Goal: Use online tool/utility: Utilize a website feature to perform a specific function

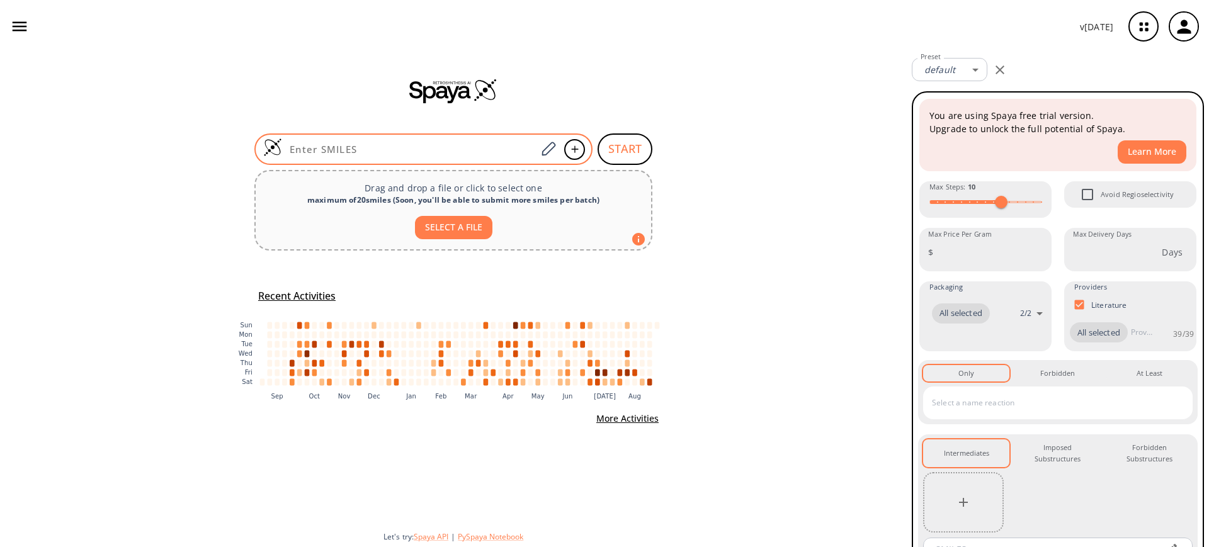
click at [363, 148] on input at bounding box center [409, 149] width 254 height 13
paste input "C=CC(N(CCC1)C[C@@H]1N2N=C(C3=CC=C(C=C3)OC4=CC=CC=C4)C(C2=NC=N5)=C5NC(C=C)=O)=O"
type input "C=CC(N(CCC1)C[C@@H]1N2N=C(C3=CC=C(C=C3)OC4=CC=CC=C4)C(C2=NC=N5)=C5NC(C=C)=O)=O"
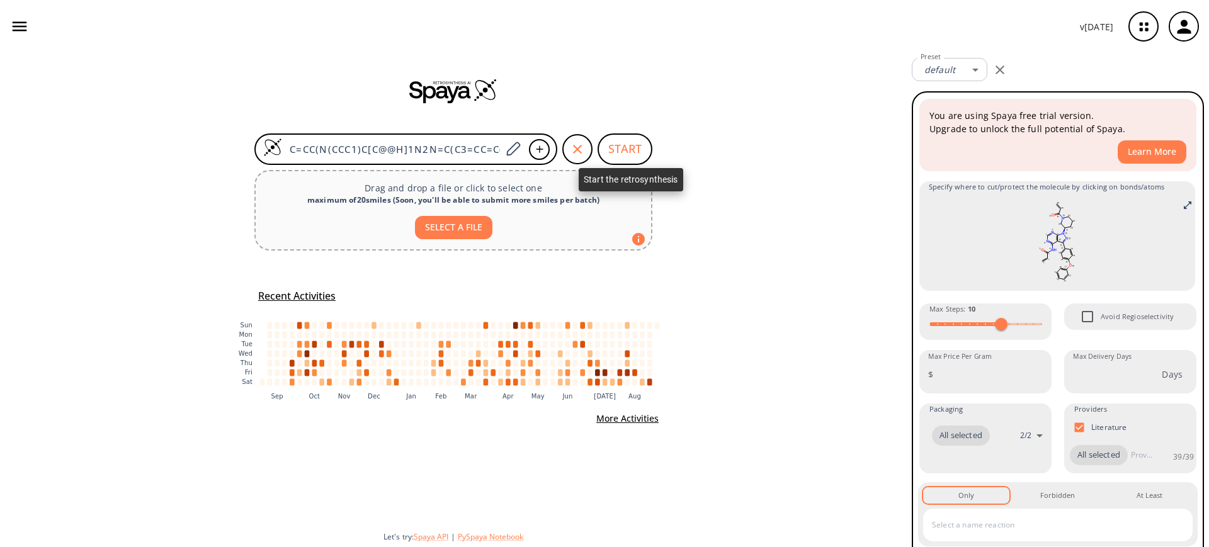
click at [632, 156] on button "START" at bounding box center [625, 149] width 55 height 31
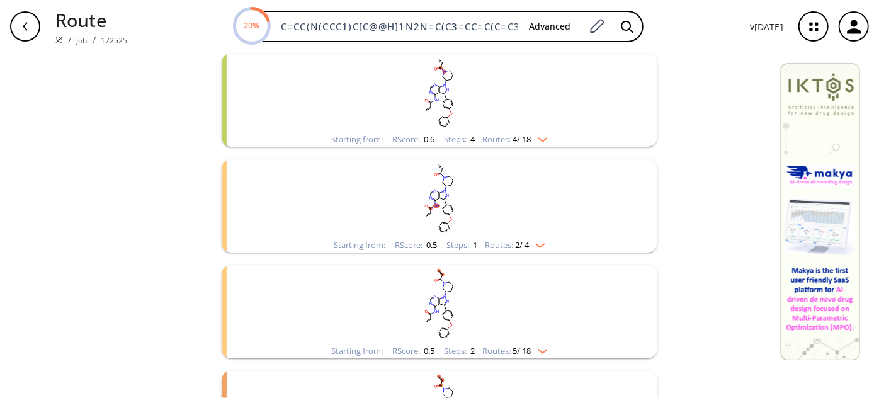
scroll to position [171, 0]
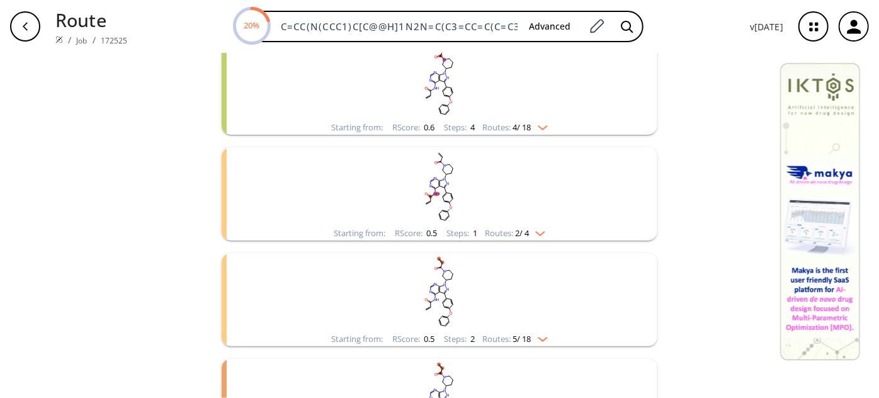
click at [489, 189] on rect "clusters" at bounding box center [440, 186] width 328 height 79
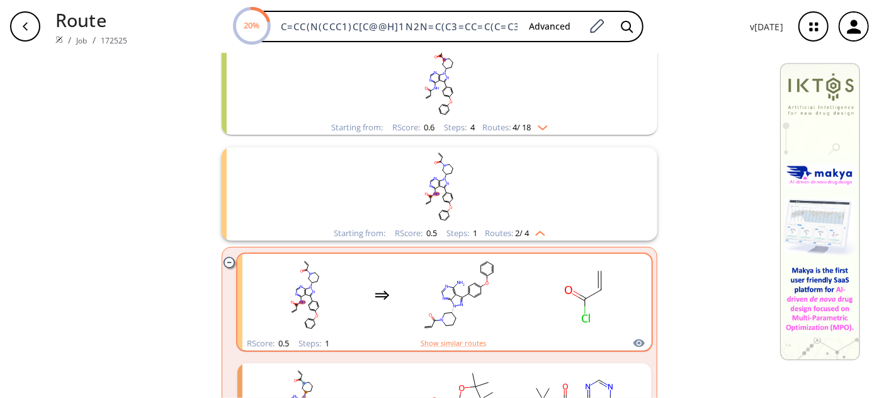
click at [463, 289] on rect "clusters" at bounding box center [459, 295] width 113 height 79
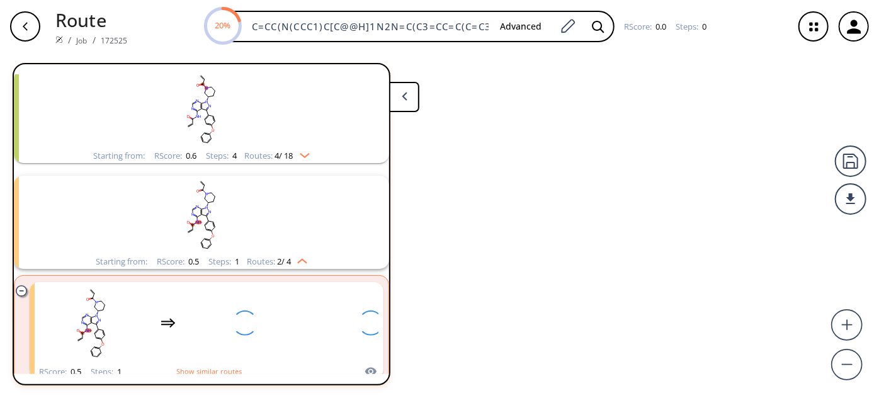
scroll to position [134, 0]
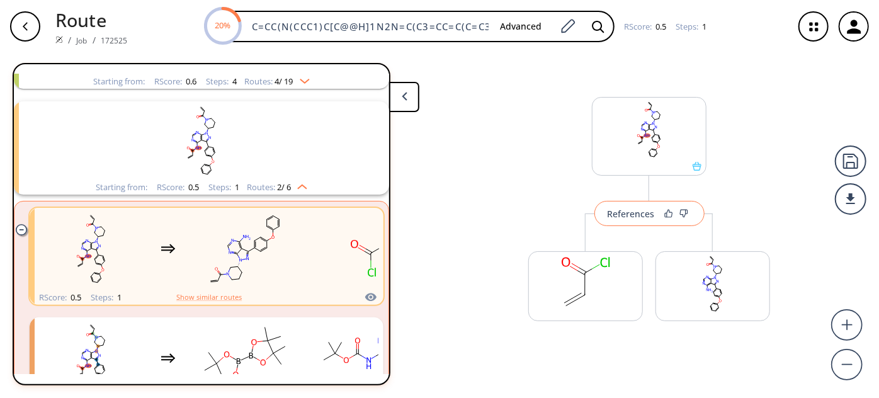
click at [634, 210] on div "References" at bounding box center [631, 214] width 47 height 8
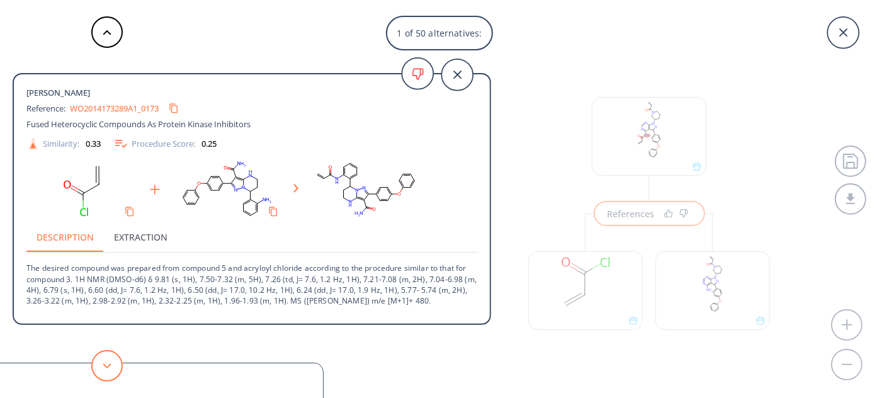
click at [118, 369] on button at bounding box center [106, 365] width 31 height 31
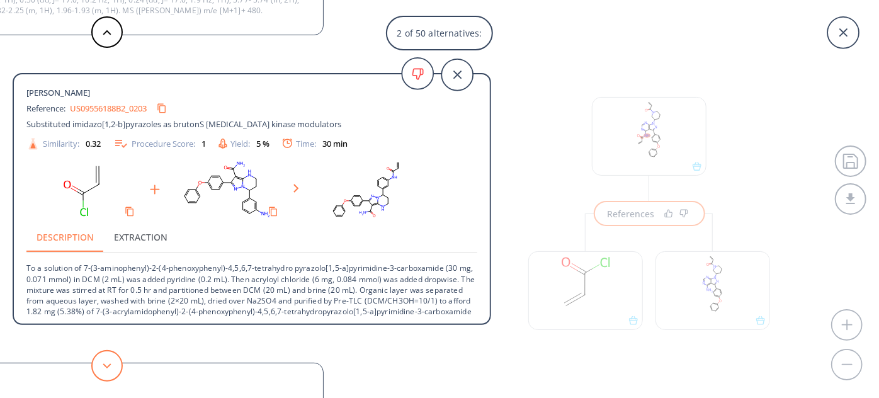
click at [118, 369] on button at bounding box center [106, 365] width 31 height 31
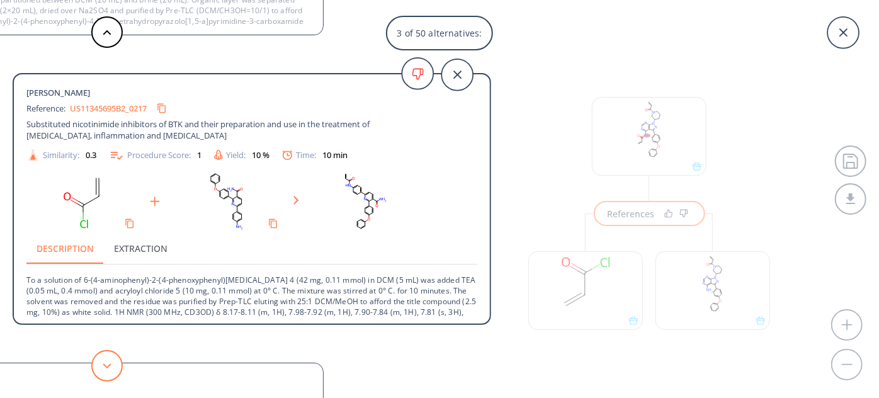
click at [118, 369] on button at bounding box center [106, 365] width 31 height 31
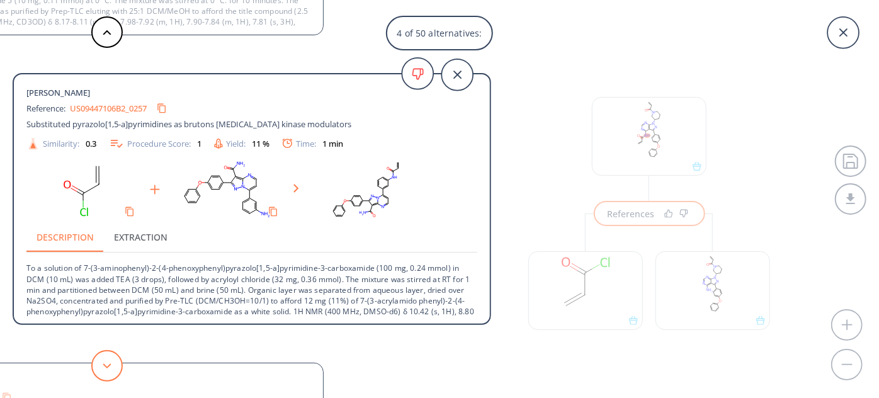
click at [94, 362] on button at bounding box center [106, 365] width 31 height 31
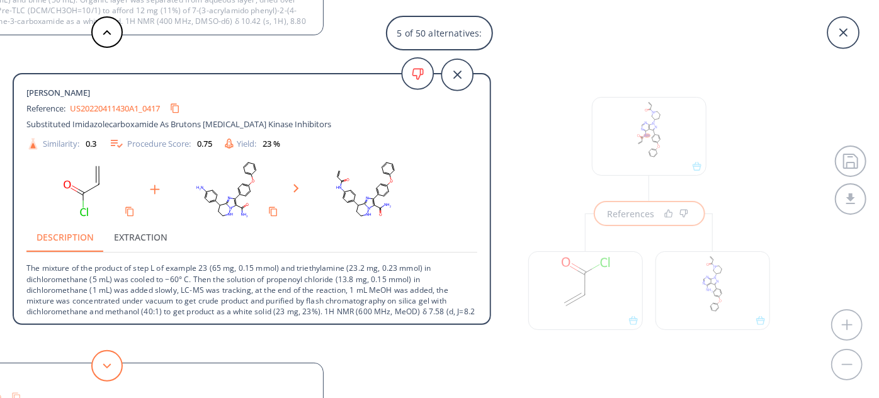
click at [106, 372] on button at bounding box center [106, 365] width 31 height 31
